Goal: Information Seeking & Learning: Understand process/instructions

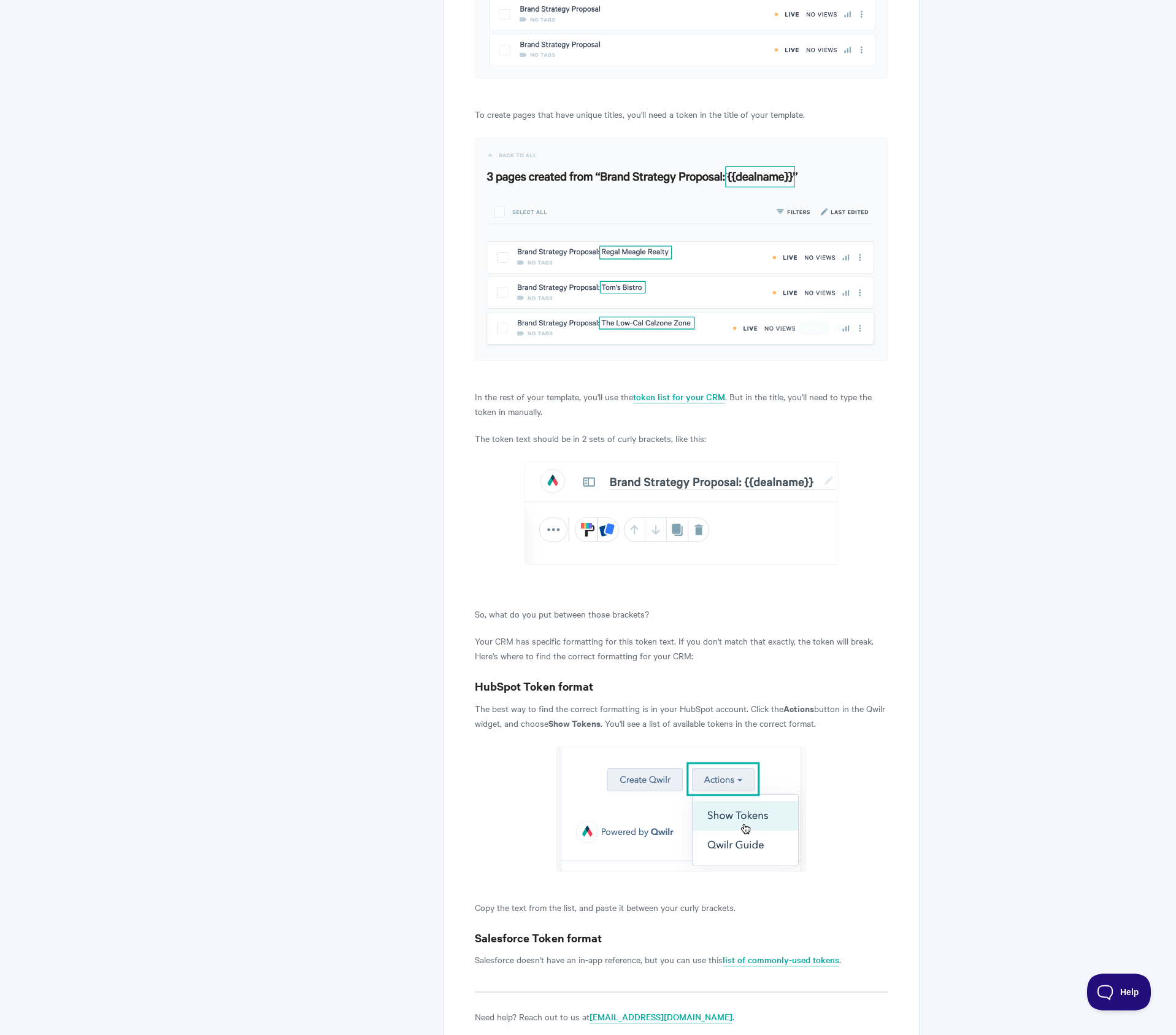
scroll to position [511, 0]
